Goal: Task Accomplishment & Management: Manage account settings

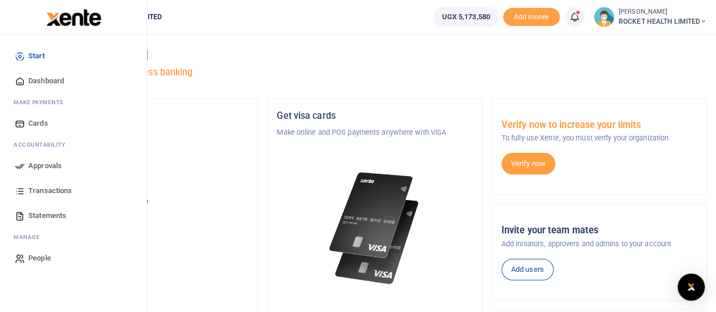
click at [57, 162] on span "Approvals" at bounding box center [44, 165] width 33 height 11
click at [42, 164] on span "Approvals" at bounding box center [44, 165] width 33 height 11
click at [40, 163] on span "Approvals" at bounding box center [44, 165] width 33 height 11
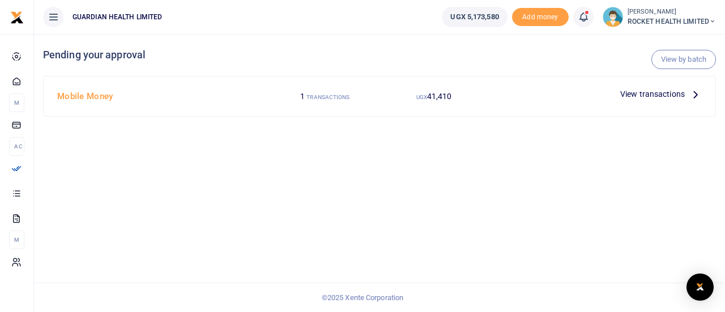
click at [682, 99] on p "View transactions" at bounding box center [661, 94] width 82 height 12
click at [634, 93] on span "View transactions" at bounding box center [652, 94] width 65 height 12
click at [695, 92] on icon at bounding box center [695, 94] width 12 height 12
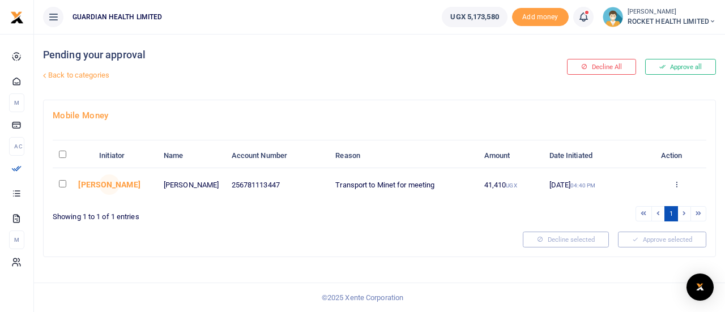
click at [62, 182] on input "checkbox" at bounding box center [62, 183] width 7 height 7
checkbox input "true"
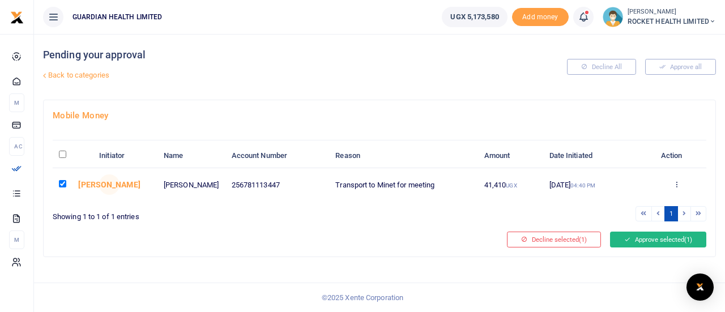
click at [666, 232] on button "Approve selected (1)" at bounding box center [658, 240] width 96 height 16
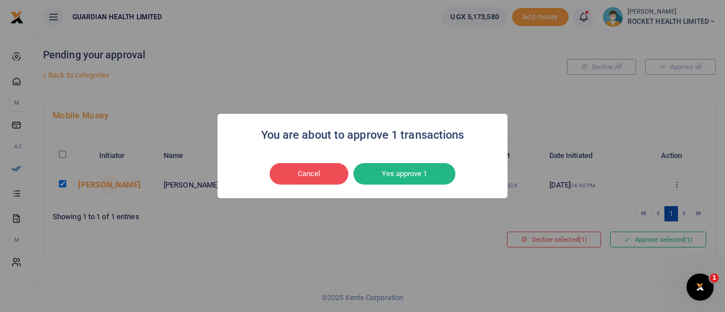
click at [416, 167] on button "Yes approve 1" at bounding box center [404, 174] width 102 height 22
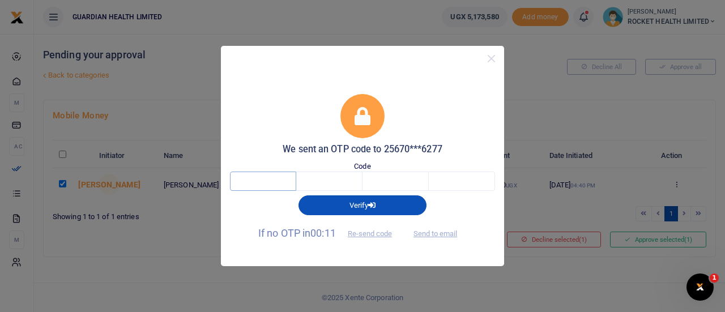
click at [266, 179] on input "text" at bounding box center [263, 181] width 66 height 19
type input "4"
type input "7"
